Goal: Task Accomplishment & Management: Complete application form

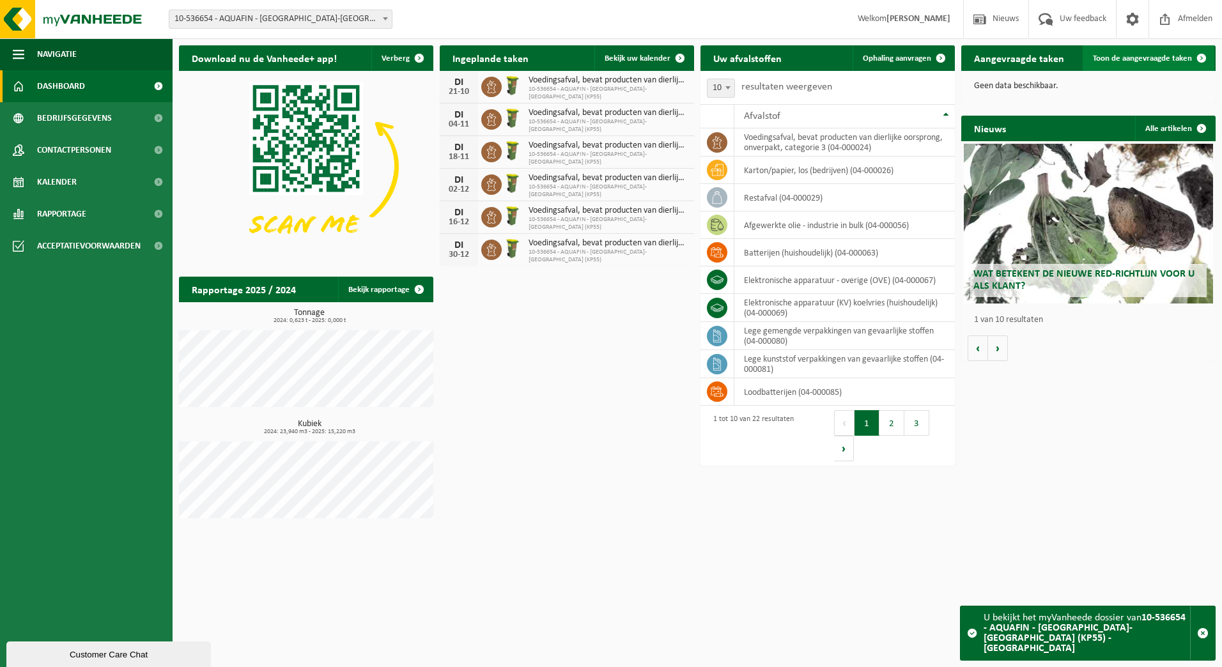
click at [1172, 59] on span "Toon de aangevraagde taken" at bounding box center [1142, 58] width 99 height 8
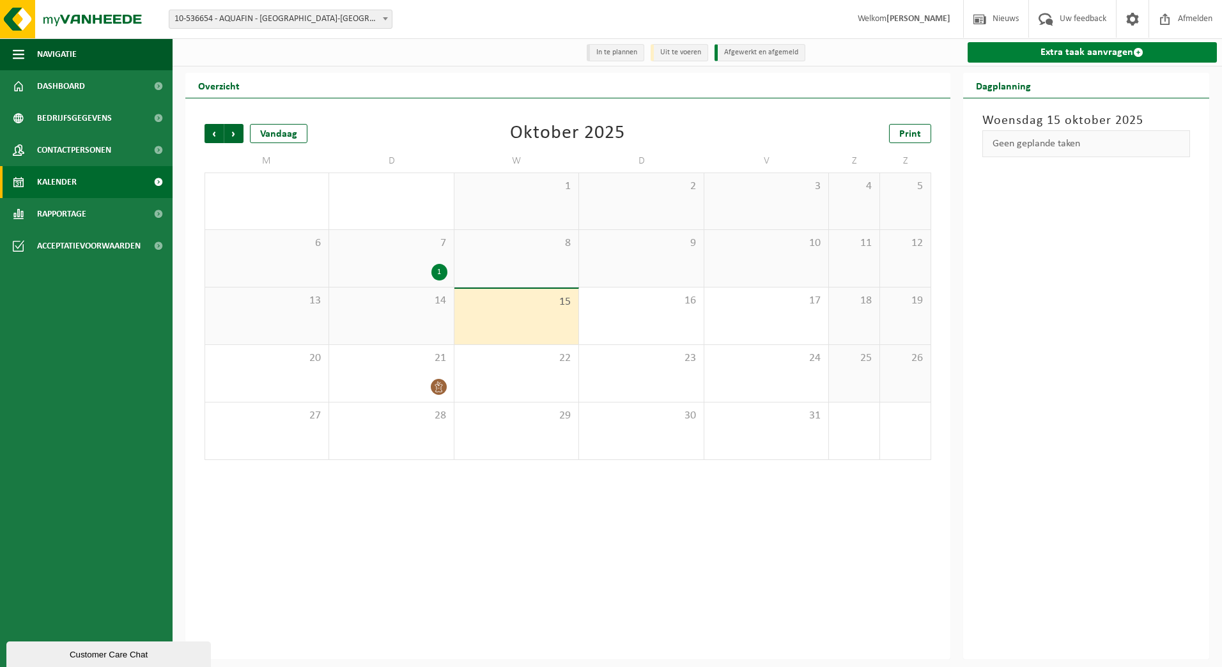
click at [1049, 60] on link "Extra taak aanvragen" at bounding box center [1092, 52] width 250 height 20
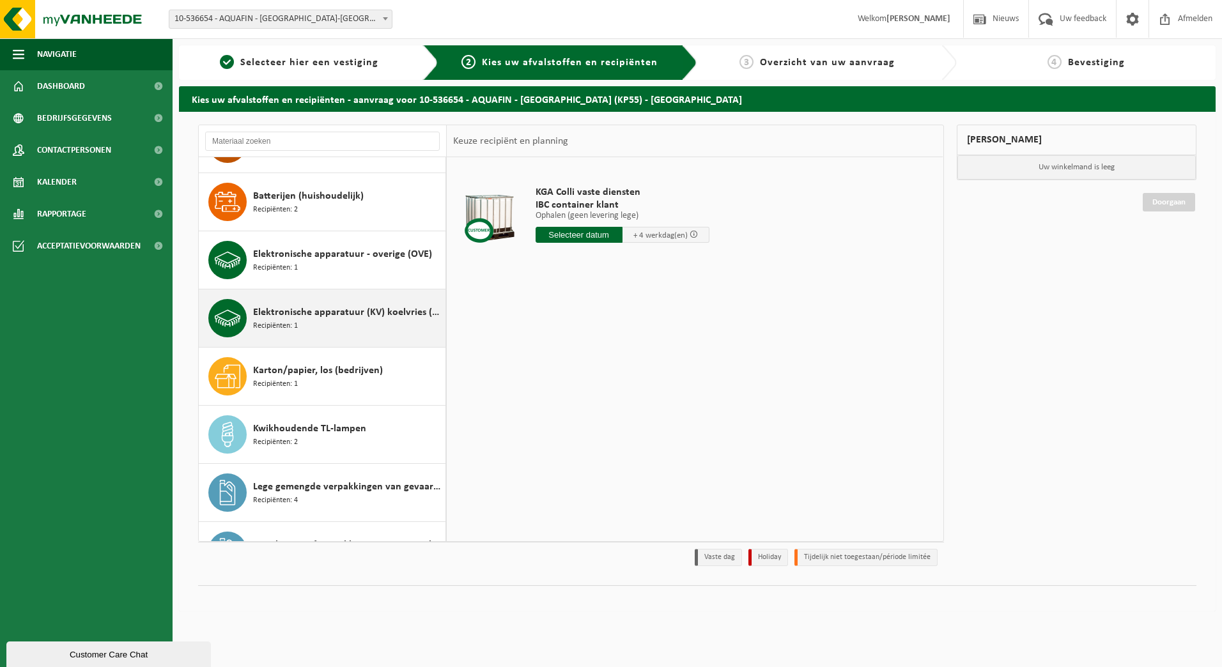
scroll to position [256, 0]
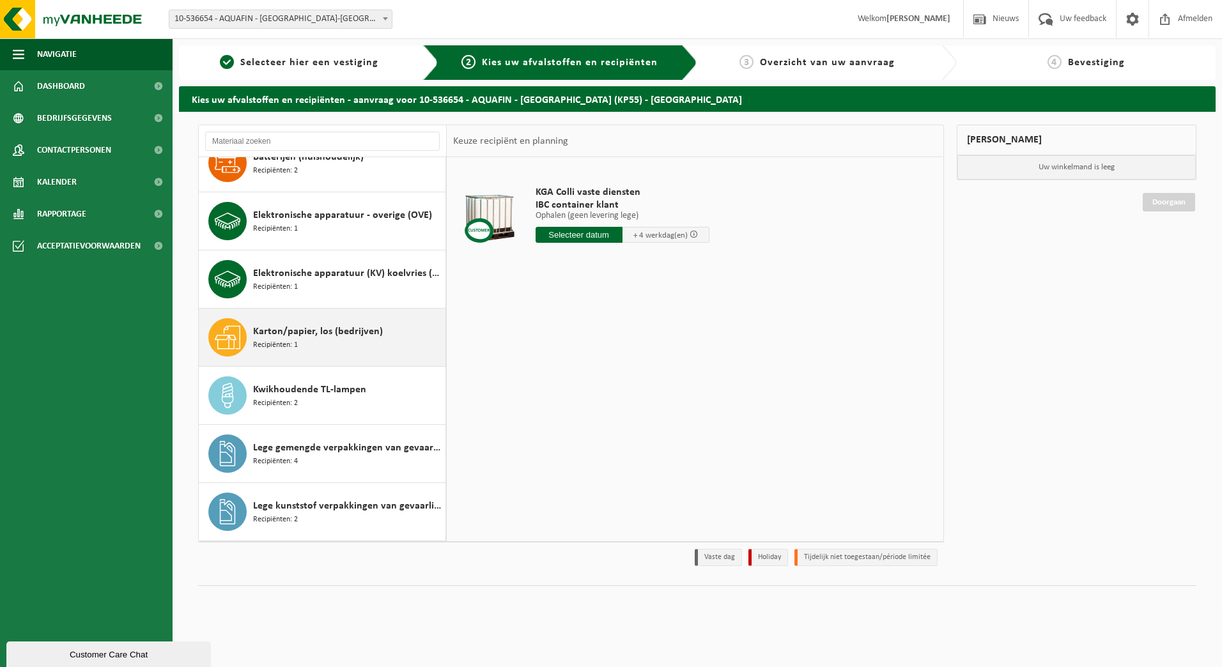
click at [368, 333] on span "Karton/papier, los (bedrijven)" at bounding box center [318, 331] width 130 height 15
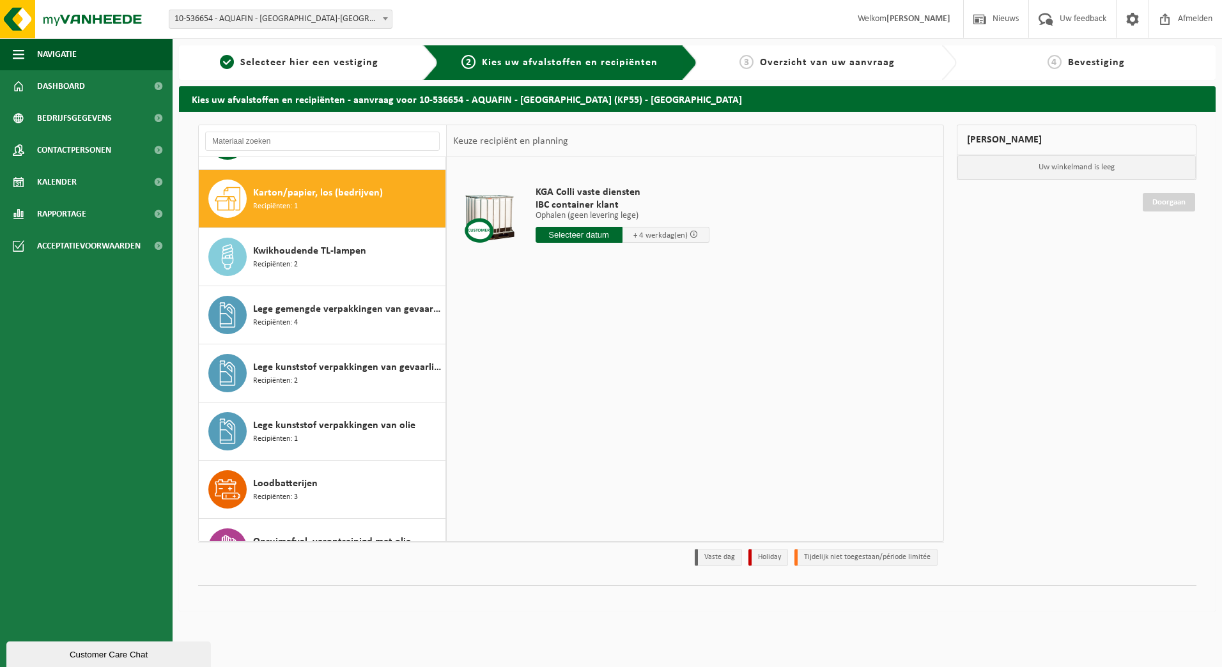
scroll to position [407, 0]
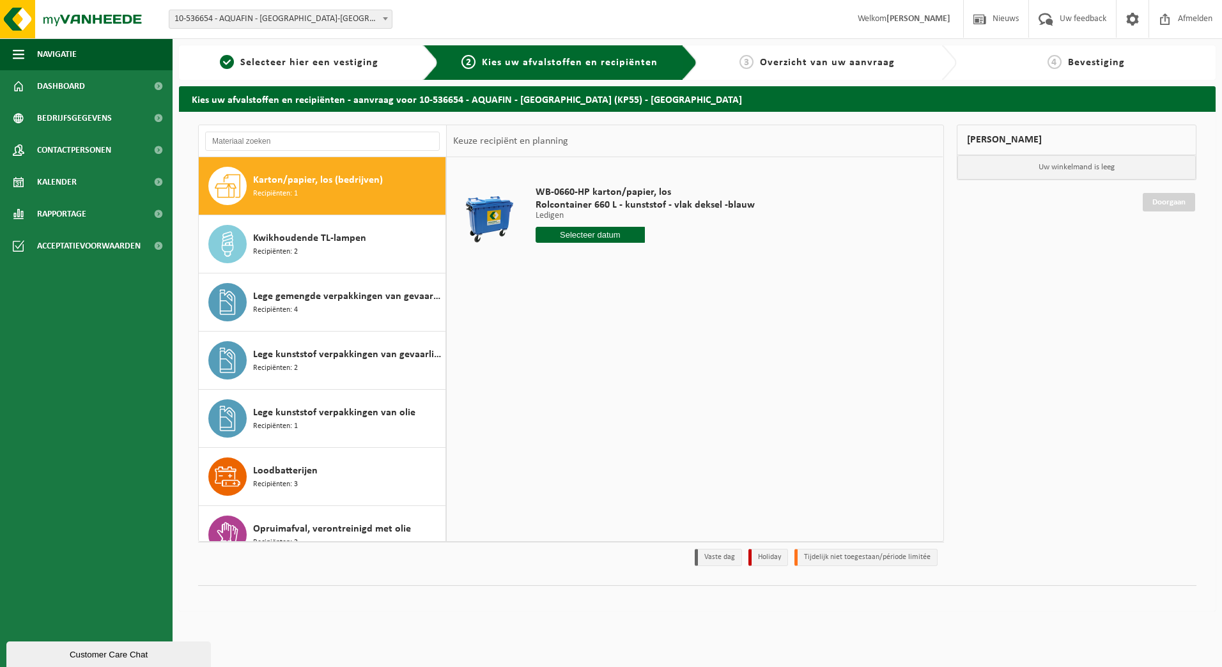
click at [618, 237] on input "text" at bounding box center [590, 235] width 110 height 16
click at [615, 376] on div "23" at bounding box center [614, 368] width 22 height 20
type input "Van 2025-10-23"
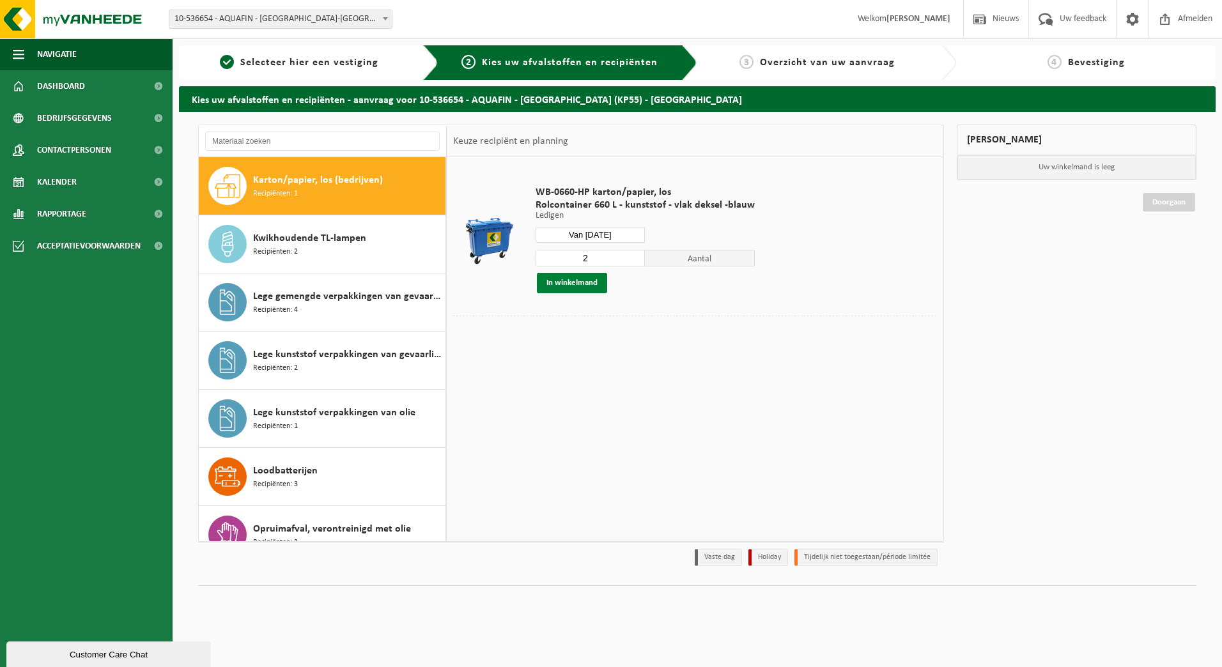
click at [597, 282] on button "In winkelmand" at bounding box center [572, 283] width 70 height 20
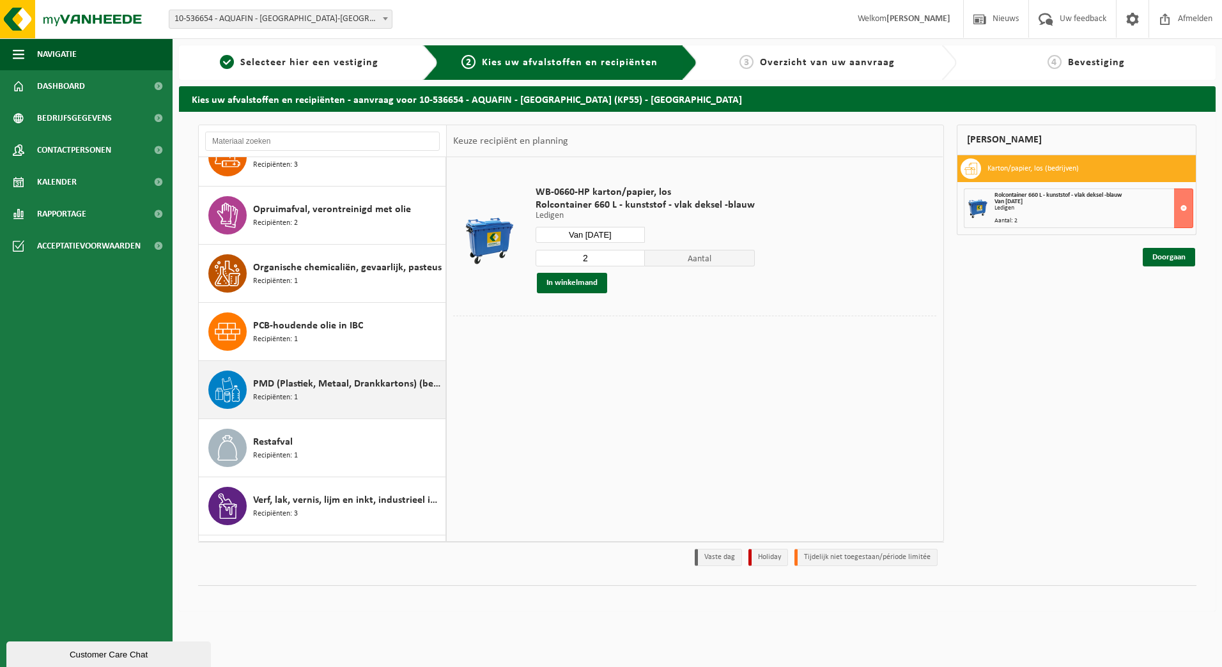
click at [379, 392] on div "PMD (Plastiek, Metaal, Drankkartons) (bedrijven) Recipiënten: 1" at bounding box center [347, 390] width 189 height 38
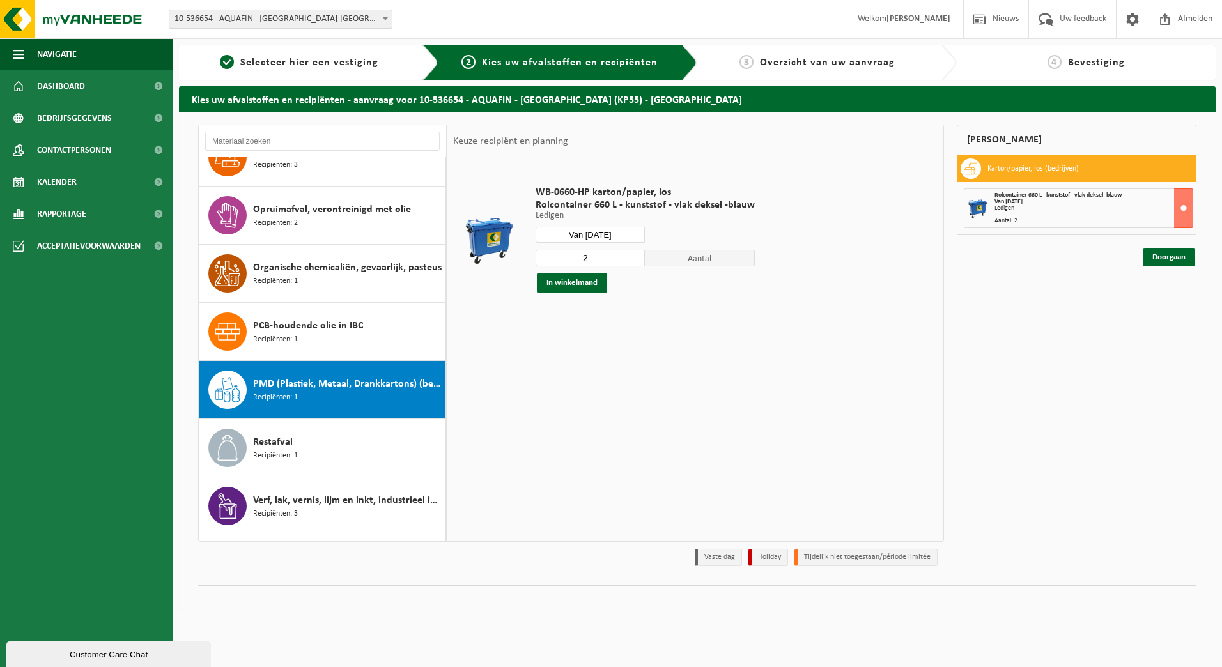
scroll to position [836, 0]
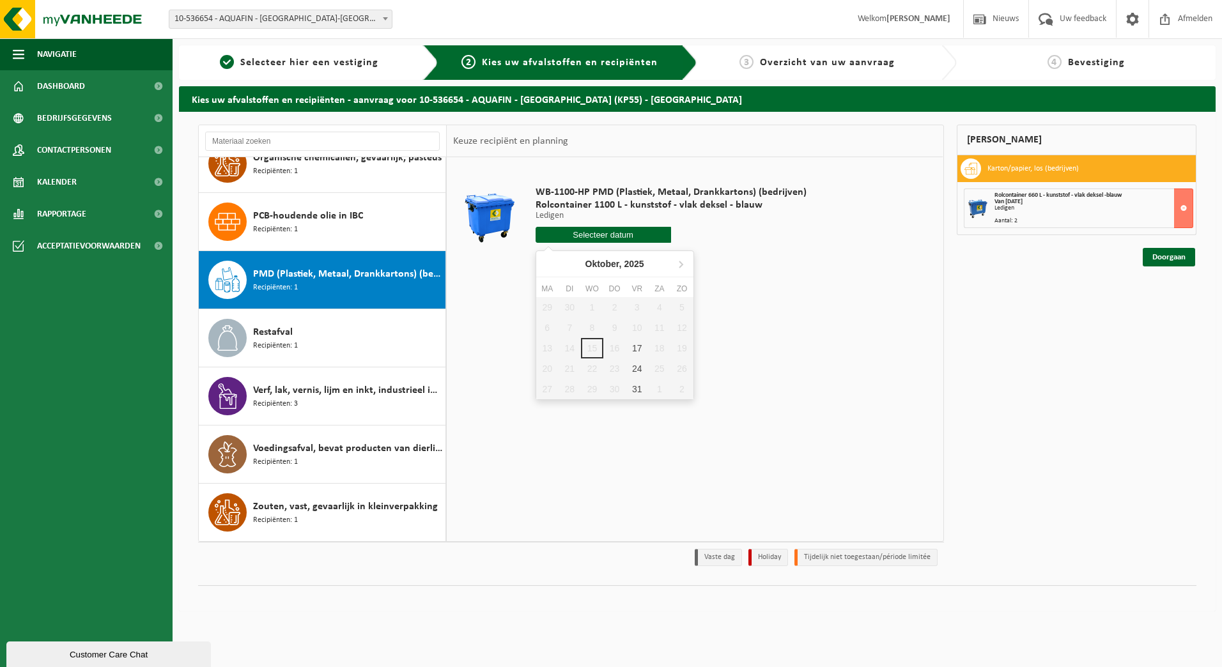
click at [587, 233] on input "text" at bounding box center [602, 235] width 135 height 16
click at [631, 346] on div "17" at bounding box center [637, 348] width 22 height 20
type input "Van 2025-10-17"
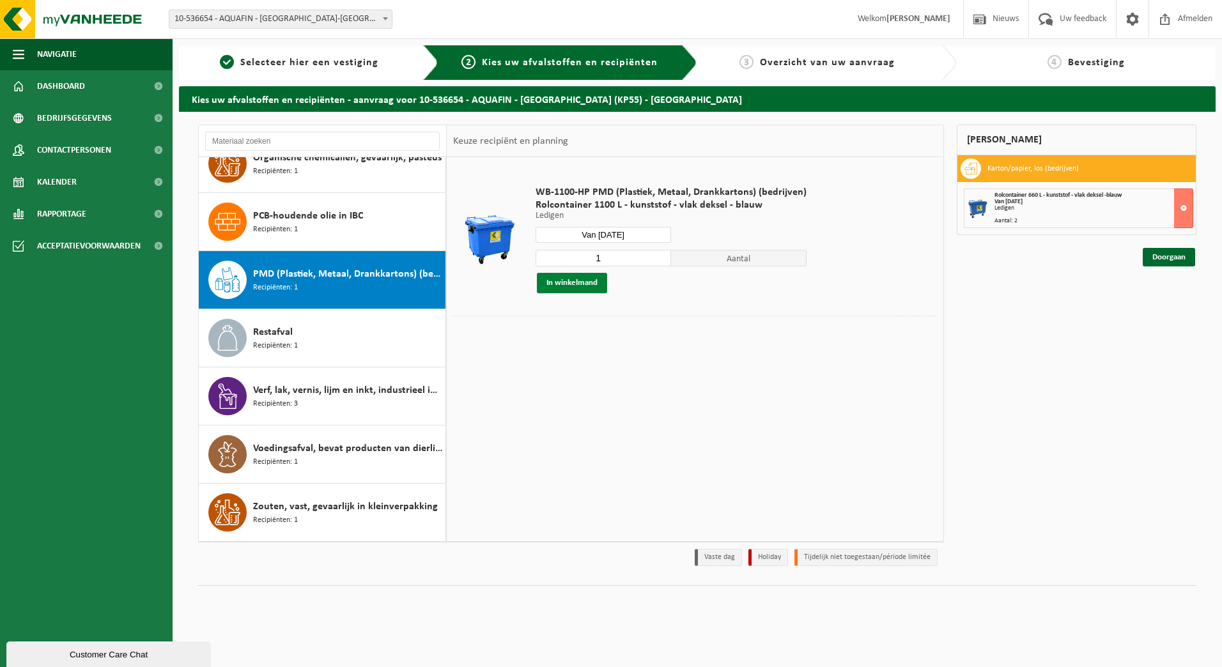
click at [589, 290] on button "In winkelmand" at bounding box center [572, 283] width 70 height 20
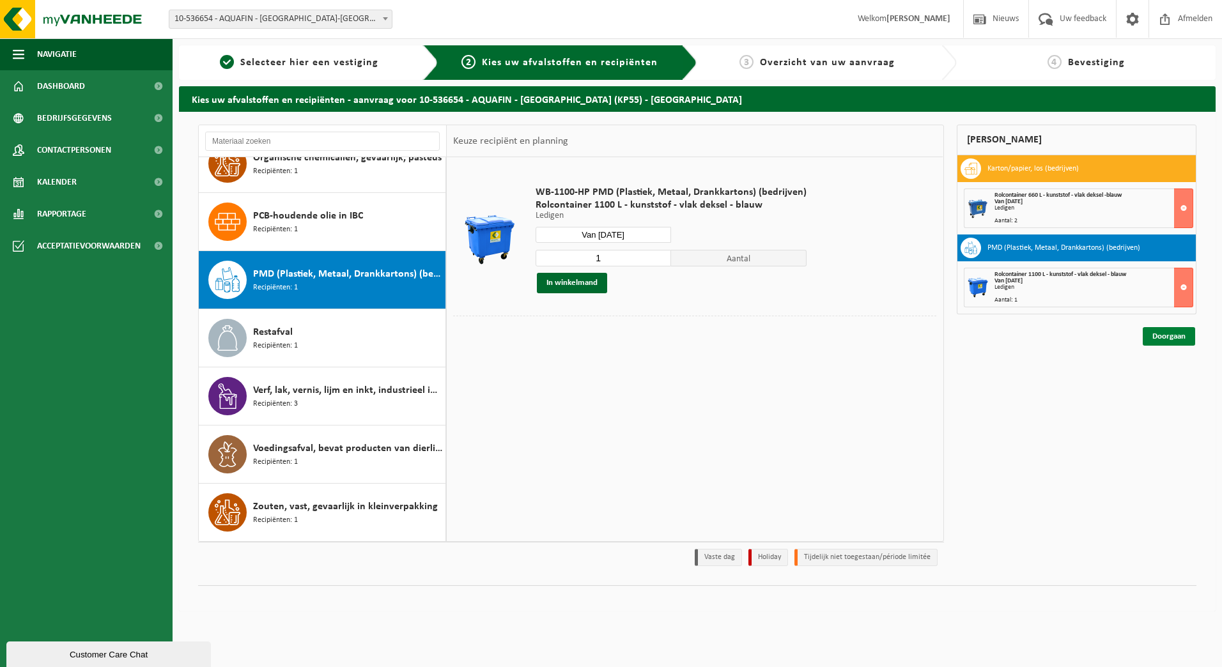
click at [1151, 339] on link "Doorgaan" at bounding box center [1169, 336] width 52 height 19
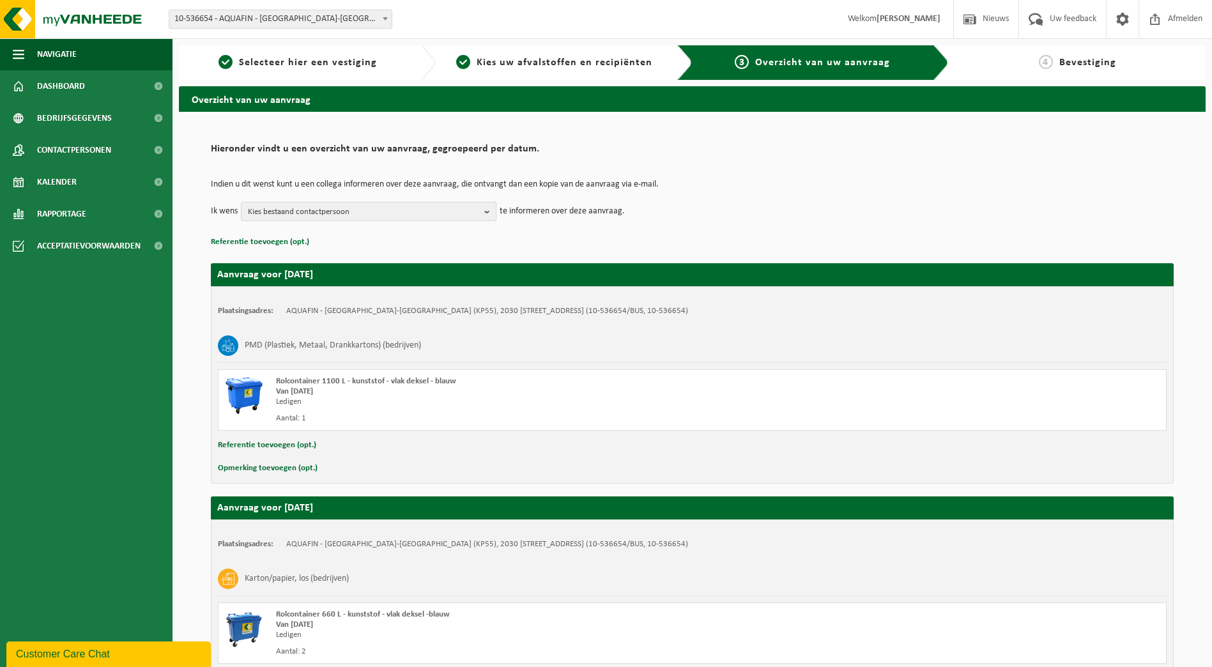
click at [377, 208] on span "Kies bestaand contactpersoon" at bounding box center [363, 212] width 231 height 19
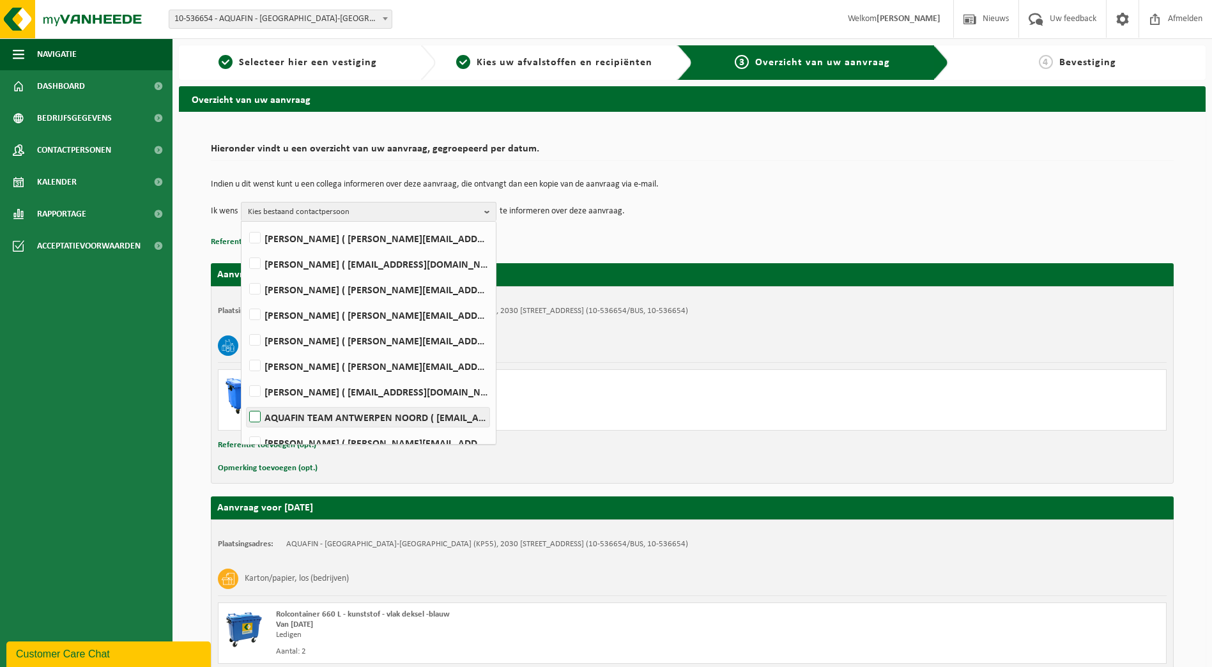
scroll to position [192, 0]
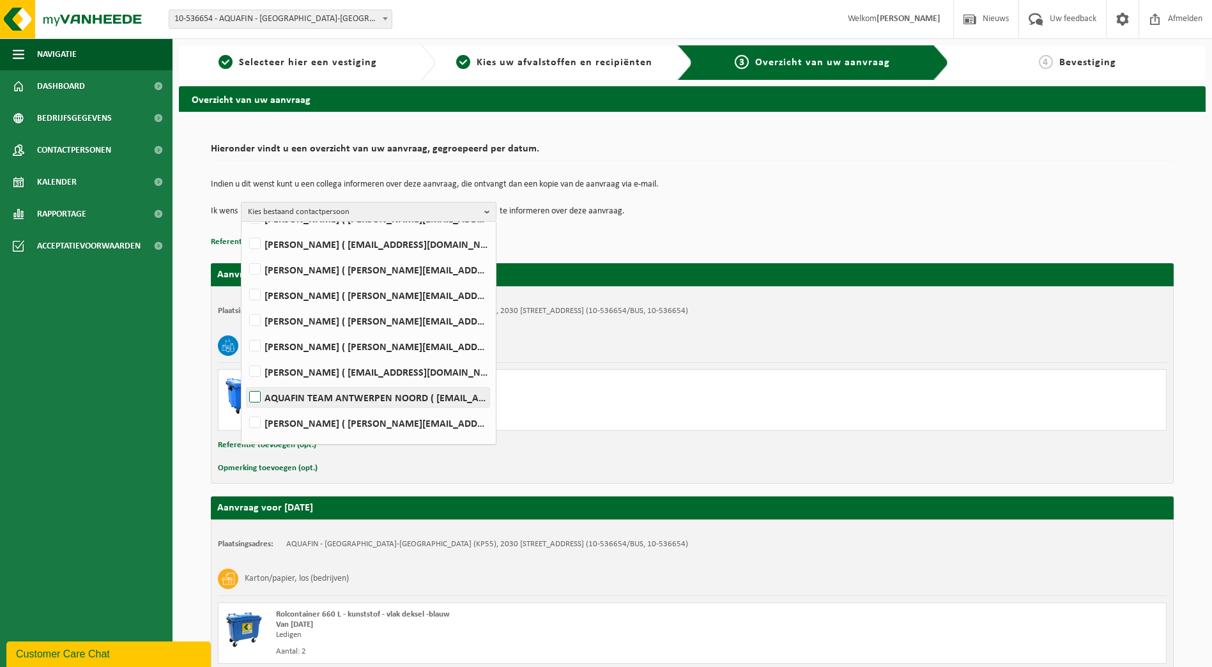
click at [254, 394] on label "AQUAFIN TEAM ANTWERPEN NOORD ( team-antwerpen-noord@aquafin.be )" at bounding box center [368, 397] width 243 height 19
click at [245, 381] on input "AQUAFIN TEAM ANTWERPEN NOORD ( team-antwerpen-noord@aquafin.be )" at bounding box center [244, 381] width 1 height 1
checkbox input "true"
click at [578, 222] on div "Indien u dit wenst kunt u een collega informeren over deze aanvraag, die ontvan…" at bounding box center [692, 200] width 963 height 66
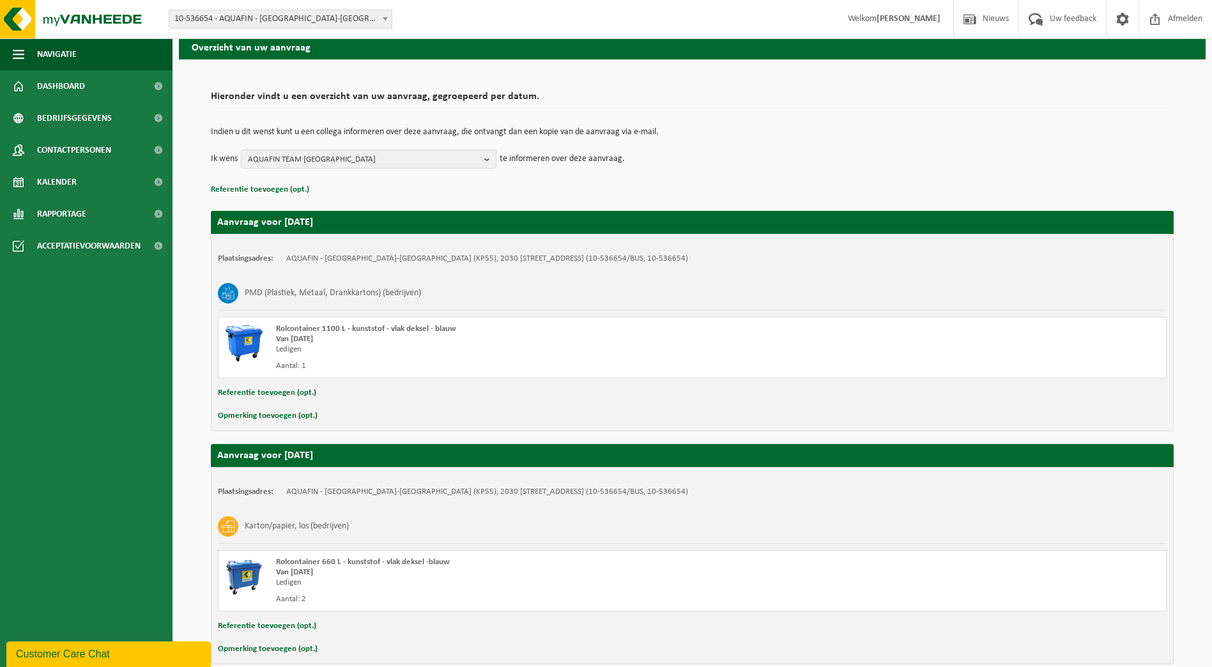
scroll to position [114, 0]
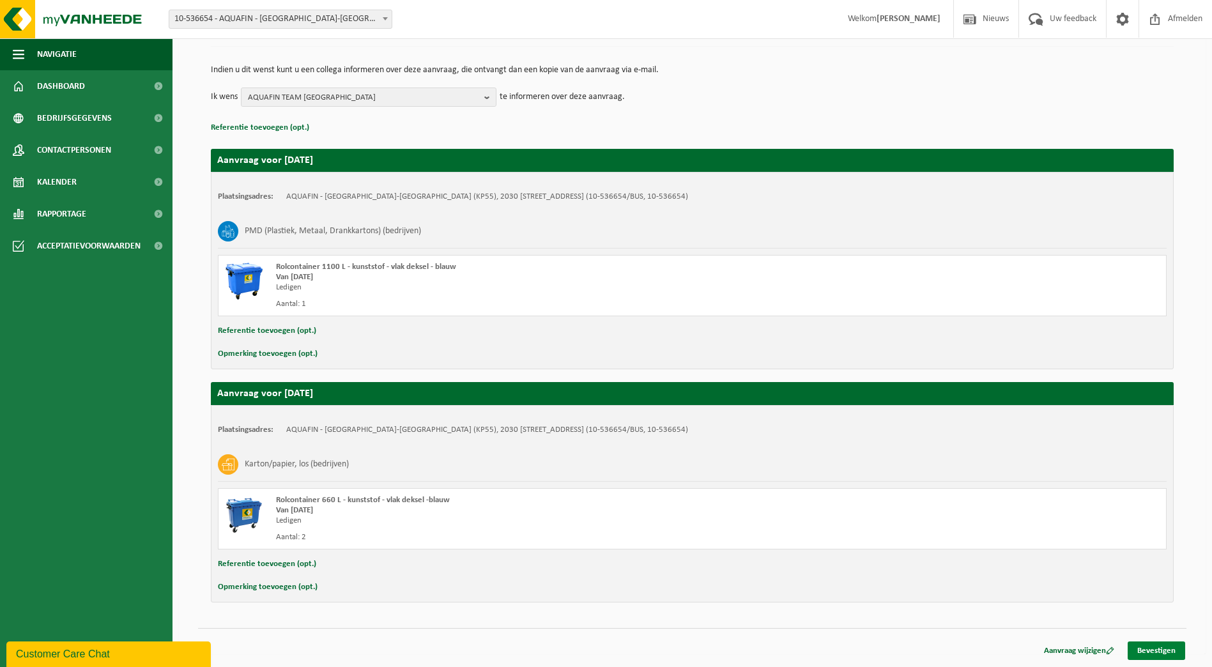
click at [1150, 649] on link "Bevestigen" at bounding box center [1157, 651] width 58 height 19
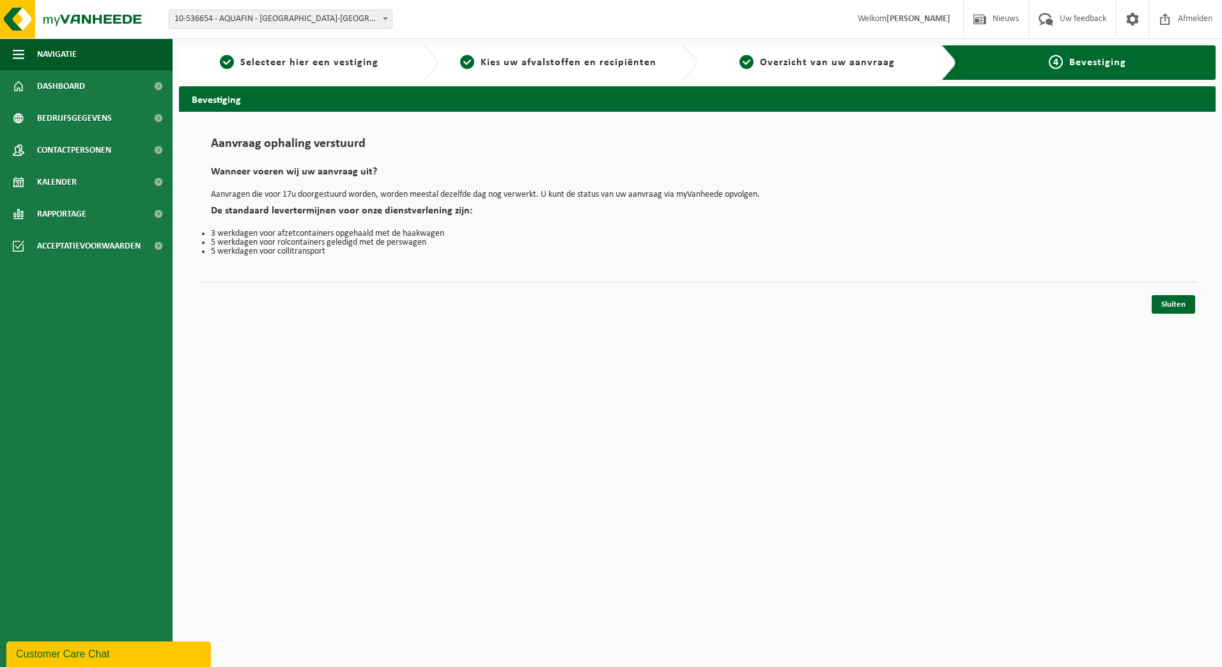
click at [1075, 65] on span "Bevestiging" at bounding box center [1097, 63] width 57 height 10
click at [1158, 296] on link "Sluiten" at bounding box center [1172, 304] width 43 height 19
